Goal: Transaction & Acquisition: Purchase product/service

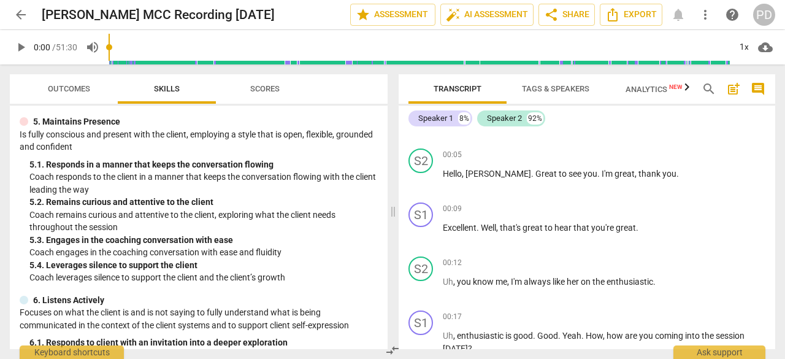
scroll to position [61, 0]
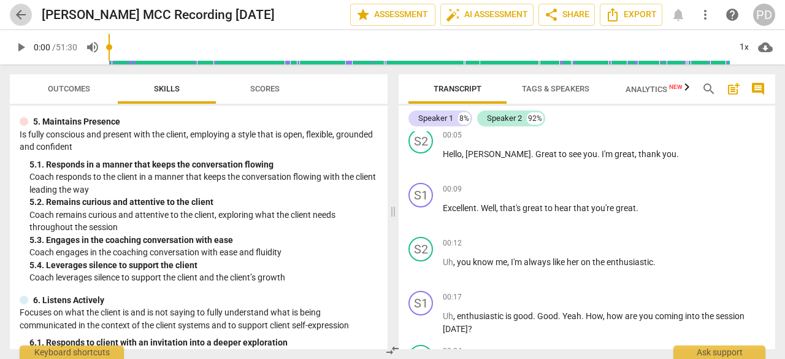
click at [19, 10] on span "arrow_back" at bounding box center [20, 14] width 15 height 15
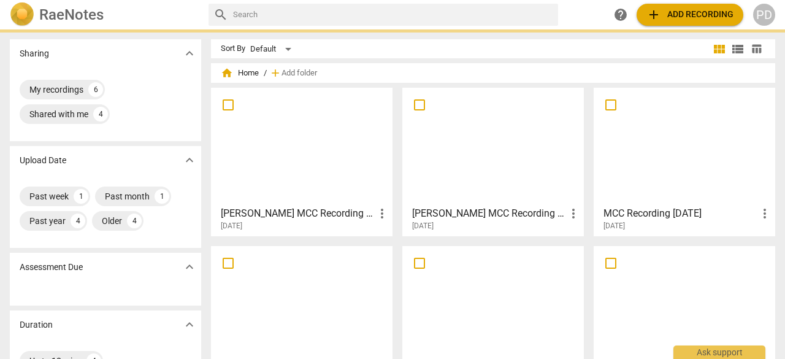
click at [698, 16] on span "add Add recording" at bounding box center [690, 14] width 87 height 15
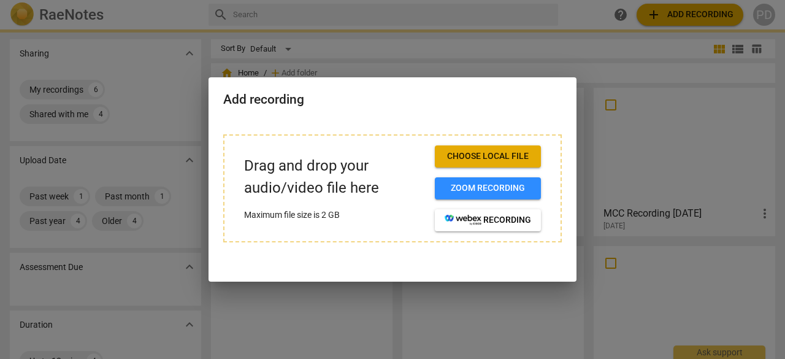
click at [487, 156] on span "Choose local file" at bounding box center [488, 156] width 87 height 12
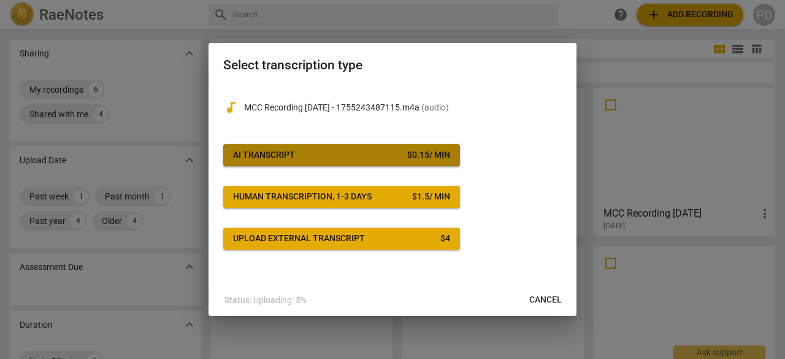
click at [293, 153] on div "AI Transcript" at bounding box center [264, 155] width 62 height 12
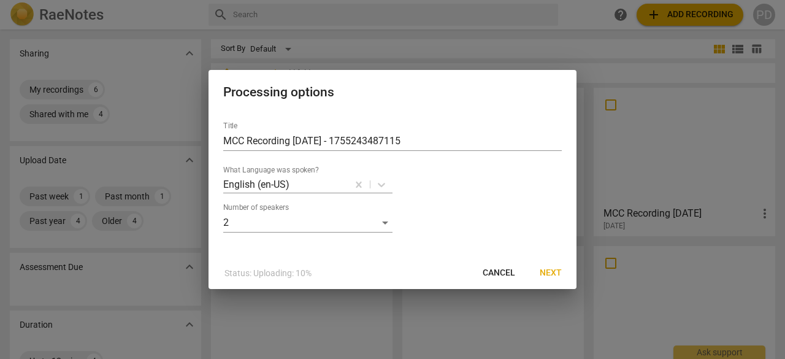
click at [551, 272] on span "Next" at bounding box center [551, 273] width 22 height 12
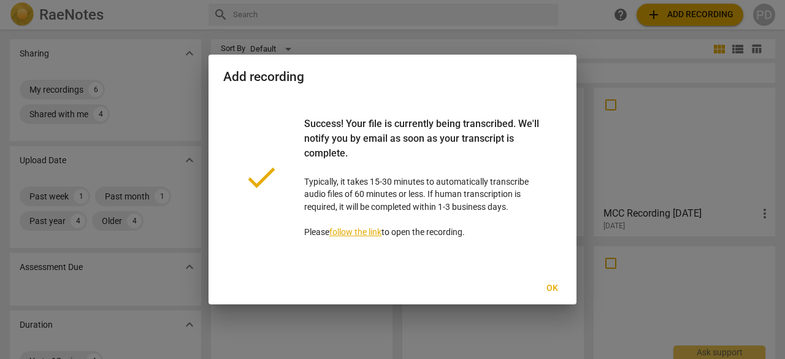
click at [550, 285] on span "Ok" at bounding box center [552, 288] width 20 height 12
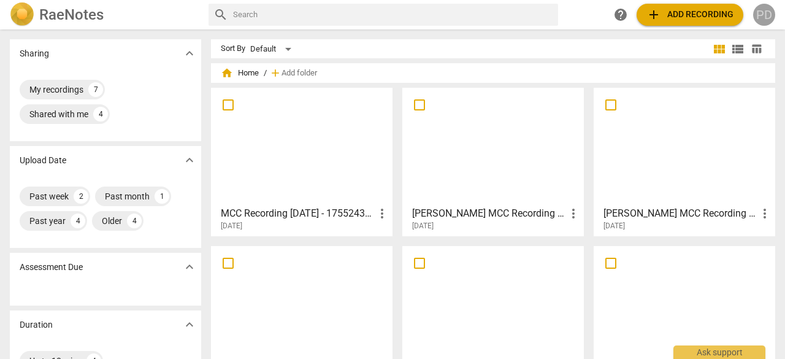
click at [768, 8] on div "PD" at bounding box center [764, 15] width 22 height 22
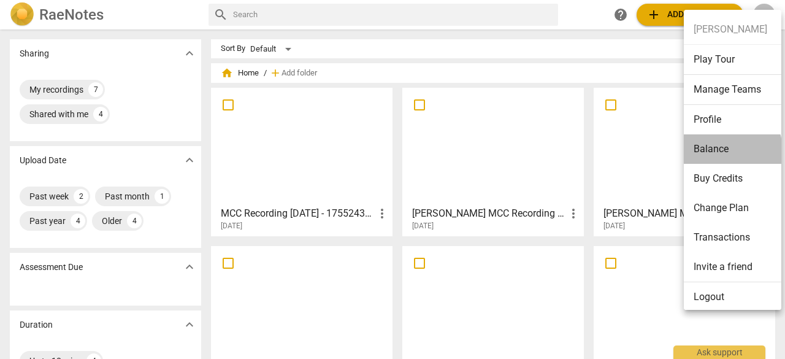
click at [717, 150] on li "Balance" at bounding box center [735, 148] width 102 height 29
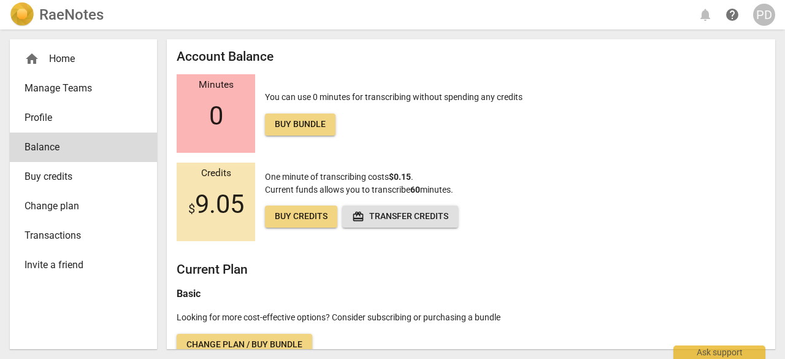
click at [293, 217] on span "Buy credits" at bounding box center [301, 216] width 53 height 12
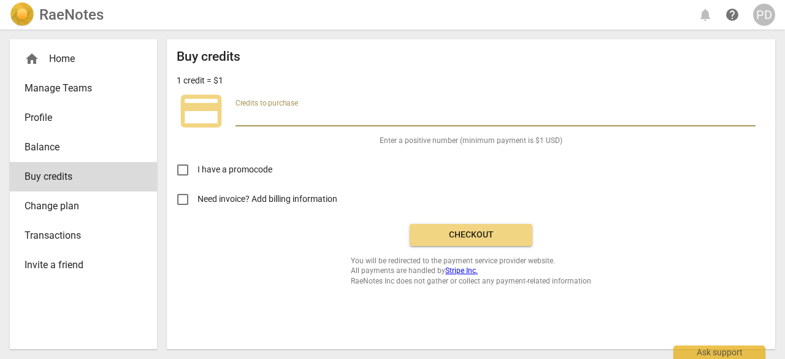
click at [247, 113] on input "number" at bounding box center [496, 118] width 520 height 18
type input "30"
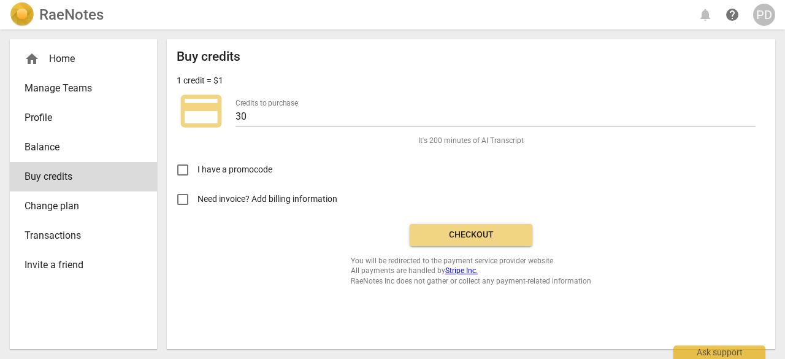
click at [227, 260] on div "Buy credits 1 credit = $1 credit_card Credits to purchase 30 It's 200 minutes o…" at bounding box center [471, 167] width 589 height 237
click at [487, 244] on button "Checkout" at bounding box center [471, 235] width 123 height 22
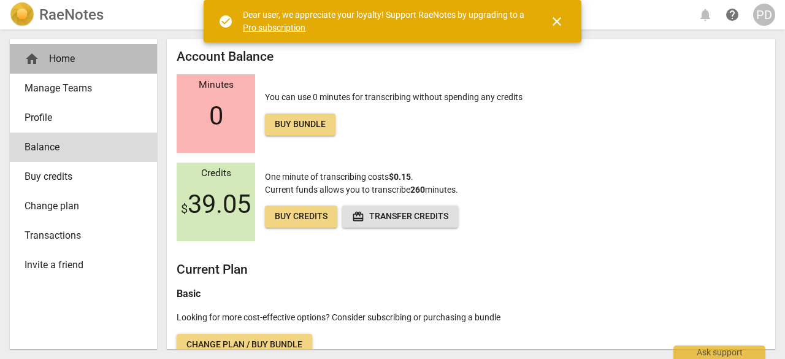
click at [52, 61] on div "home Home" at bounding box center [79, 59] width 108 height 15
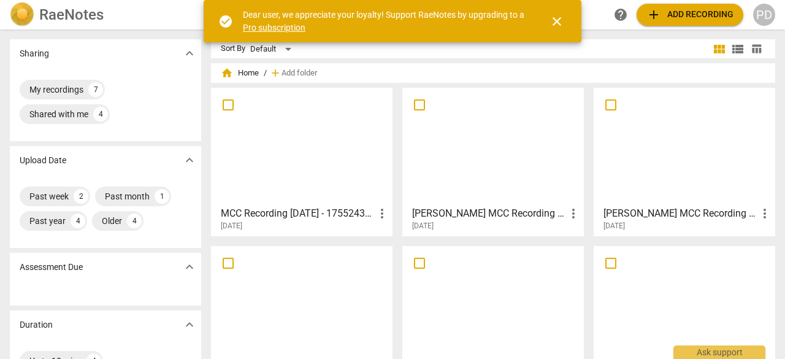
click at [273, 152] on div at bounding box center [301, 146] width 173 height 109
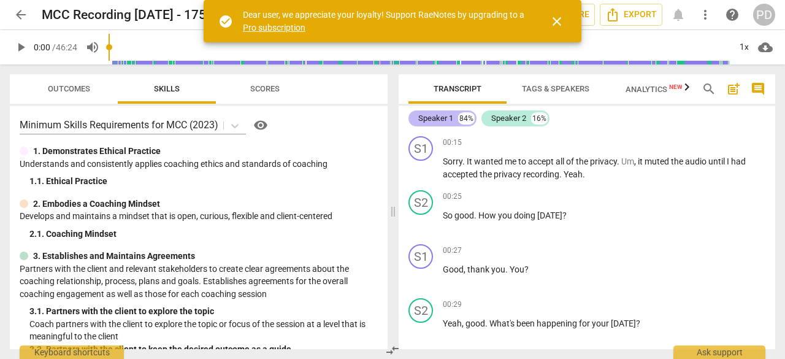
click at [433, 117] on div "Speaker 1" at bounding box center [435, 118] width 35 height 12
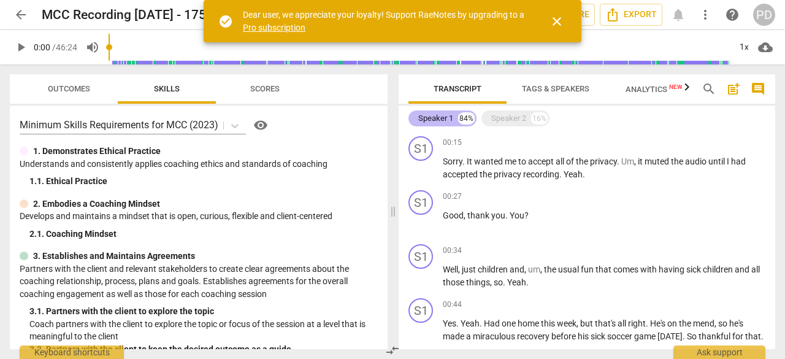
click at [433, 117] on div "Speaker 1" at bounding box center [435, 118] width 35 height 12
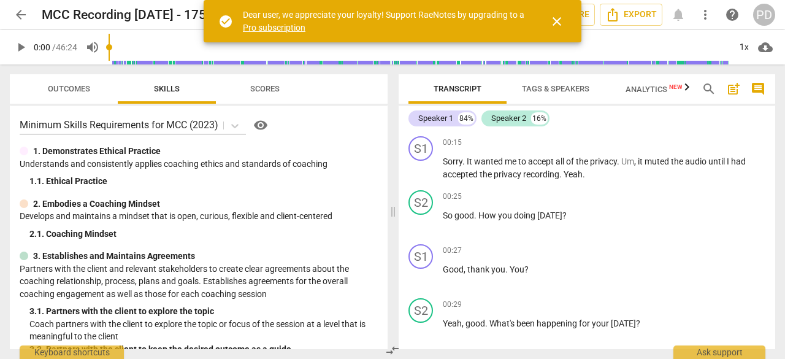
click at [552, 91] on span "Tags & Speakers" at bounding box center [555, 88] width 67 height 9
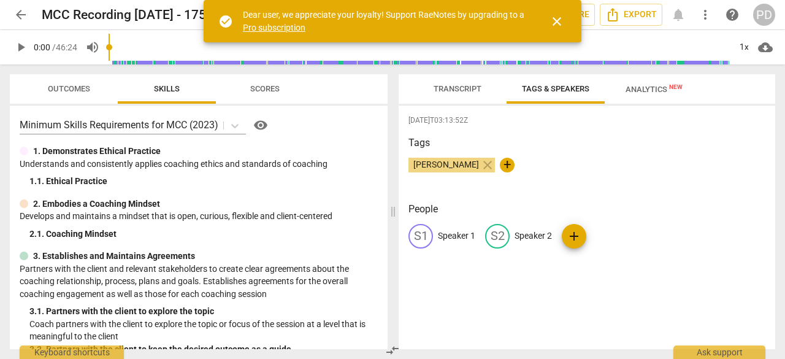
click at [455, 234] on p "Speaker 1" at bounding box center [456, 235] width 37 height 13
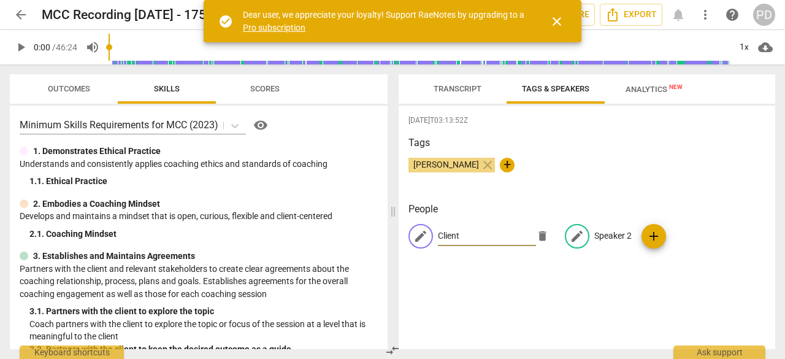
type input "Client"
click at [599, 237] on p "Speaker 2" at bounding box center [613, 235] width 37 height 13
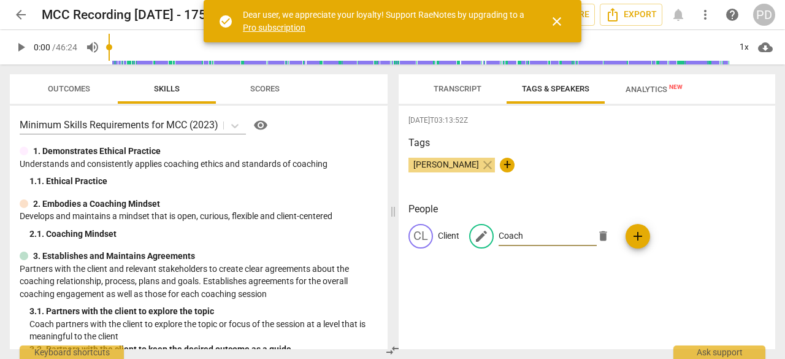
type input "Coach"
drag, startPoint x: 591, startPoint y: 267, endPoint x: 575, endPoint y: 268, distance: 16.0
click at [590, 267] on div "People CL Client edit Coach delete add" at bounding box center [587, 235] width 357 height 66
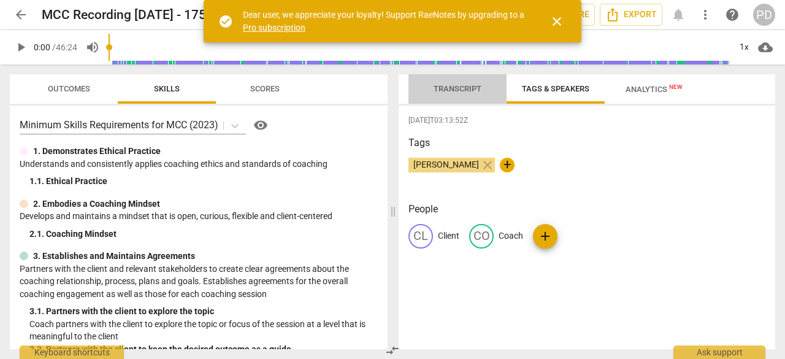
click at [454, 84] on span "Transcript" at bounding box center [458, 88] width 48 height 9
